Goal: Information Seeking & Learning: Learn about a topic

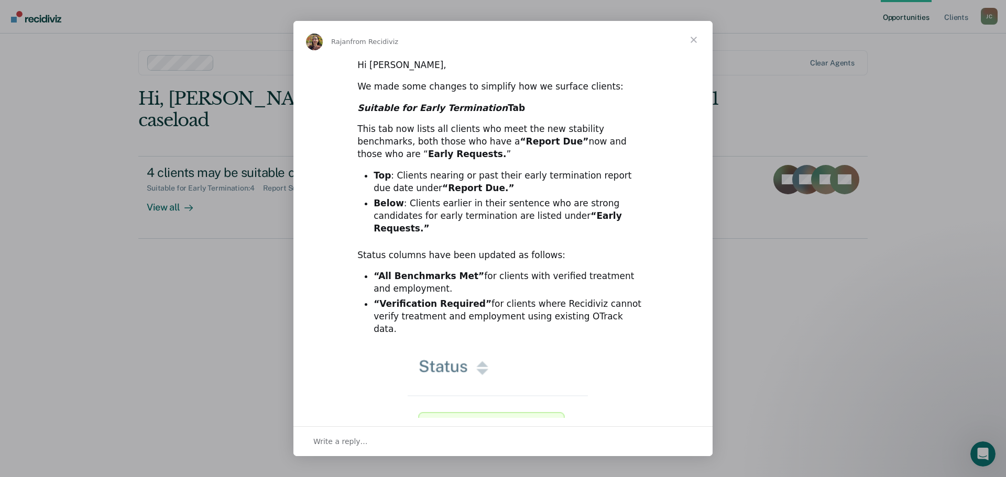
click at [694, 37] on span "Close" at bounding box center [694, 40] width 38 height 38
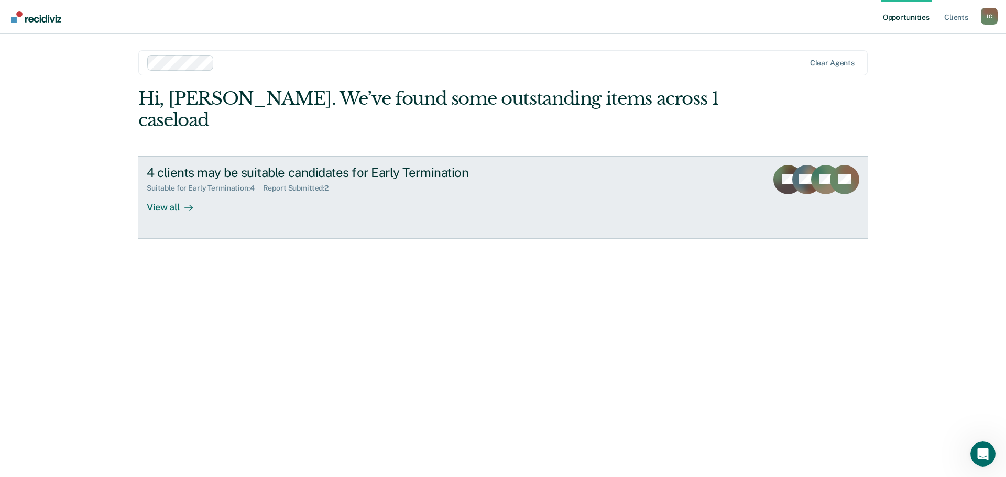
click at [313, 165] on div "4 clients may be suitable candidates for Early Termination" at bounding box center [331, 172] width 368 height 15
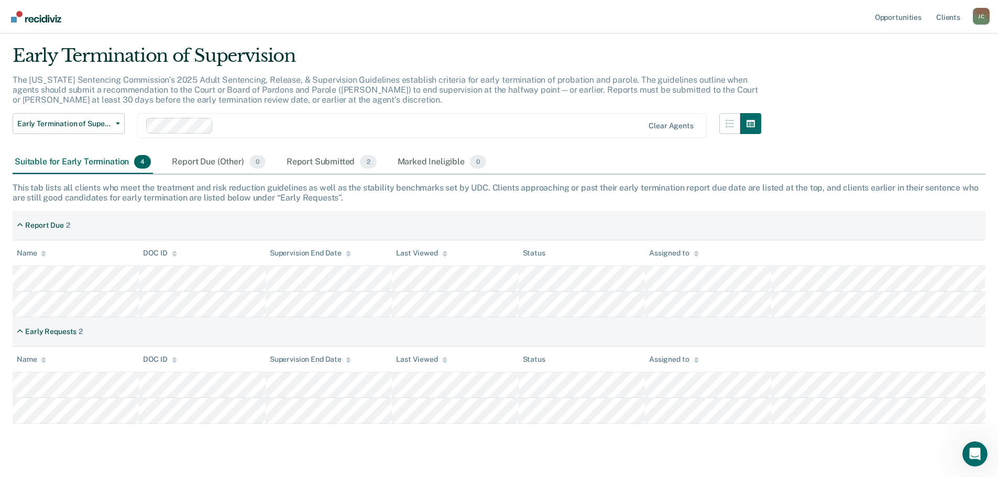
scroll to position [49, 0]
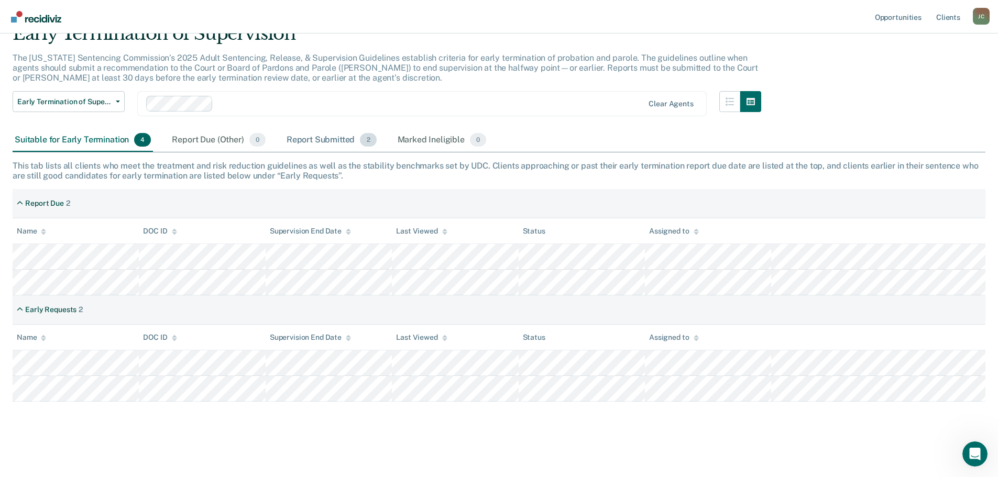
click at [331, 138] on div "Report Submitted 2" at bounding box center [332, 140] width 94 height 23
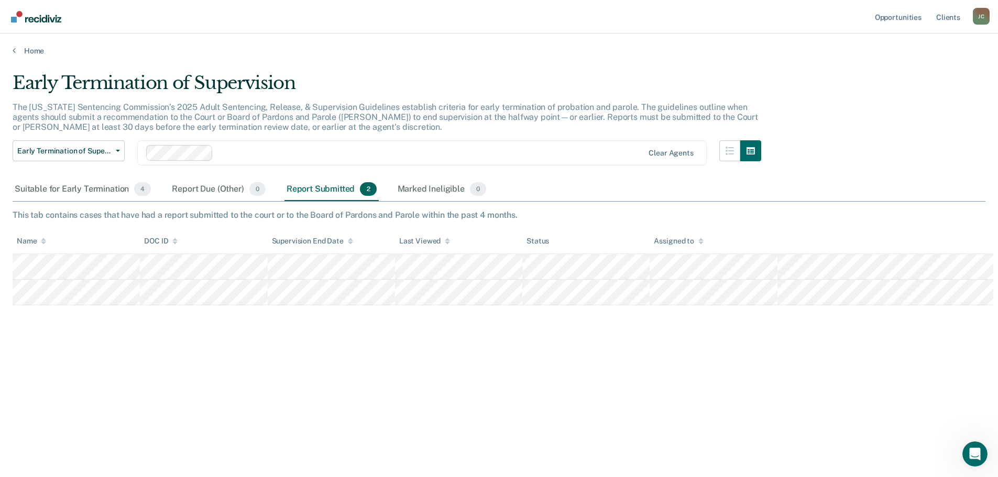
scroll to position [0, 0]
click at [89, 189] on div "Suitable for Early Termination 4" at bounding box center [83, 189] width 140 height 23
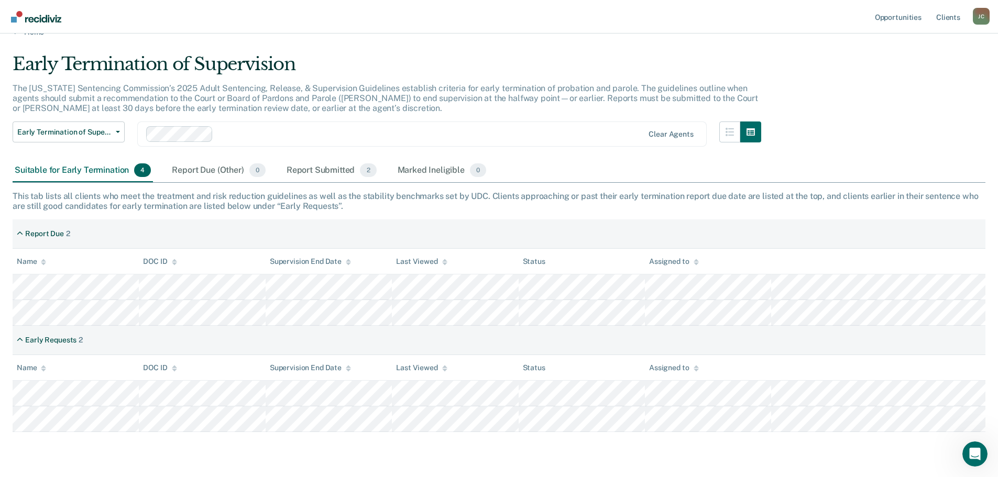
scroll to position [49, 0]
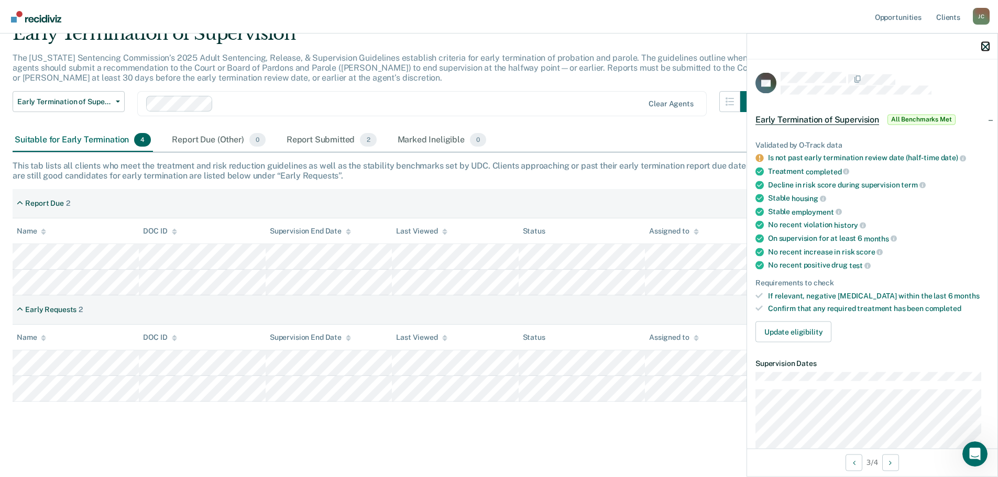
click at [983, 47] on icon "button" at bounding box center [985, 46] width 7 height 7
click at [985, 52] on div at bounding box center [872, 47] width 250 height 26
click at [985, 47] on icon "button" at bounding box center [985, 46] width 7 height 7
click at [982, 49] on icon "button" at bounding box center [985, 46] width 7 height 7
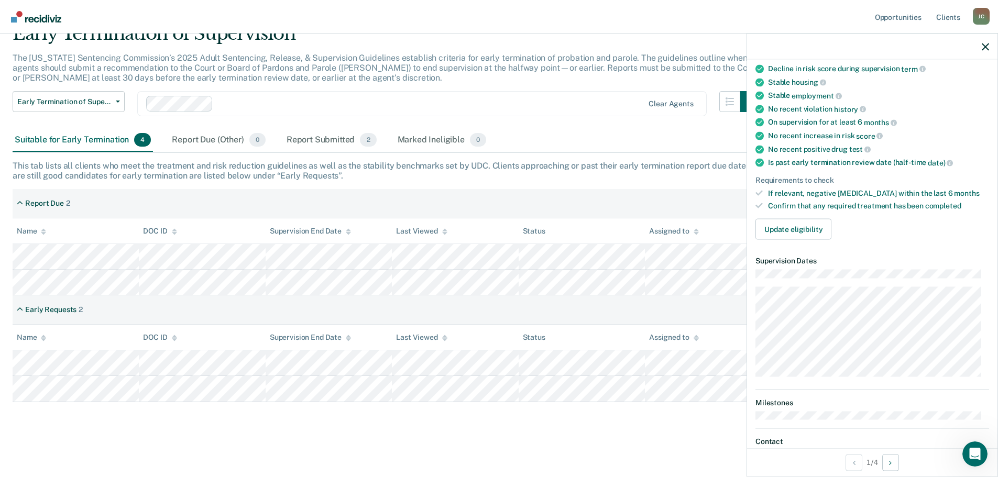
scroll to position [105, 0]
click at [988, 48] on icon "button" at bounding box center [985, 46] width 7 height 7
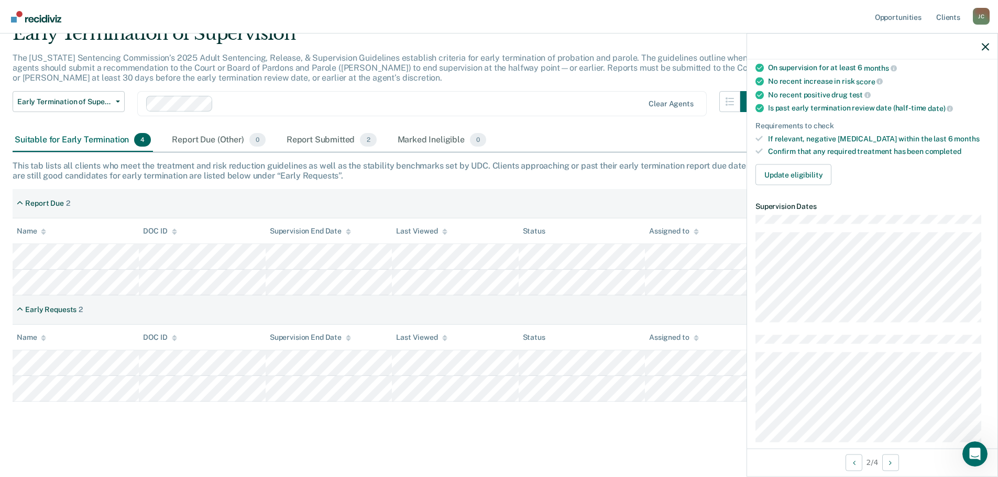
scroll to position [210, 0]
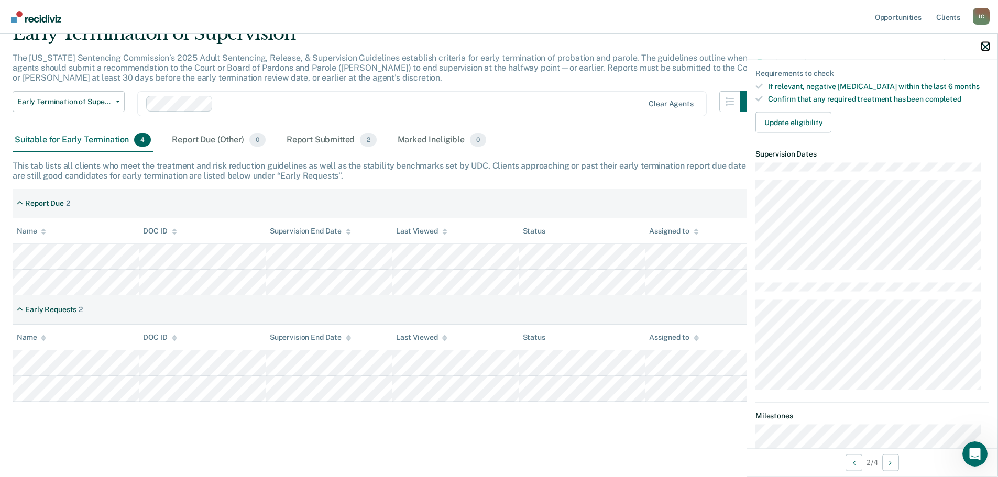
click at [983, 50] on icon "button" at bounding box center [985, 46] width 7 height 7
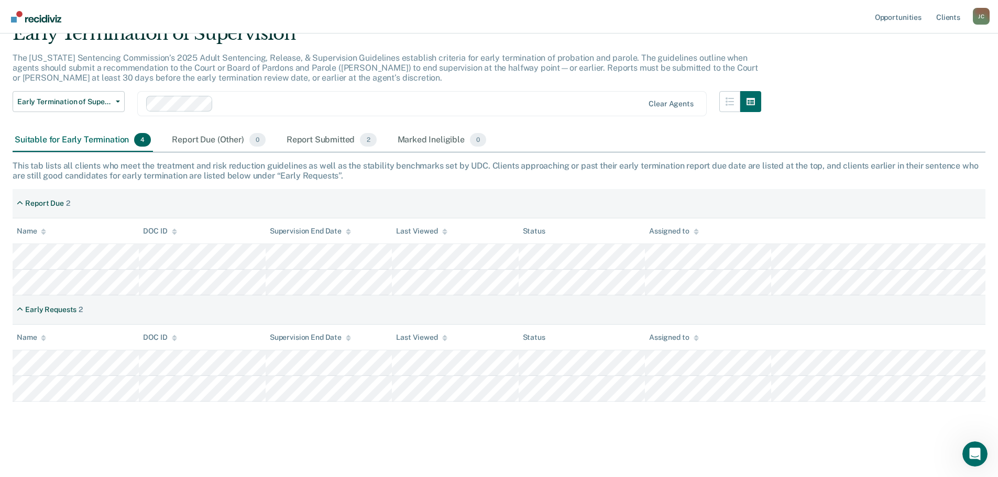
scroll to position [0, 0]
